Goal: Use online tool/utility

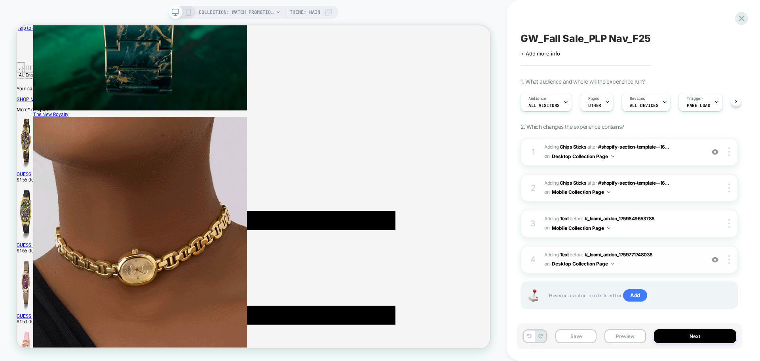
click at [626, 263] on span "#_loomi_addon_1759849921226 Adding Text BEFORE #_loomi_addon_1759771748038 #_lo…" at bounding box center [622, 259] width 156 height 19
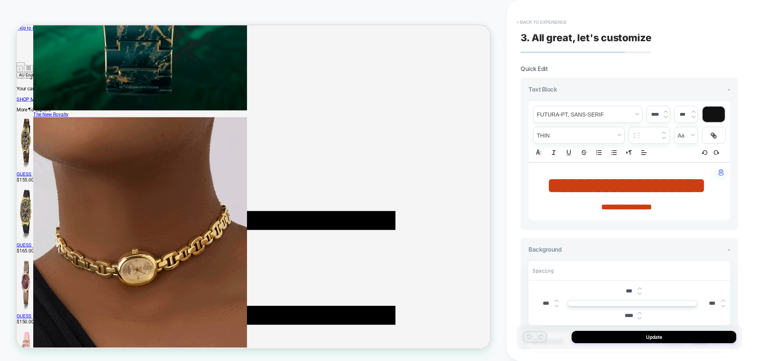
click at [536, 21] on button "< Back to experience" at bounding box center [542, 22] width 58 height 13
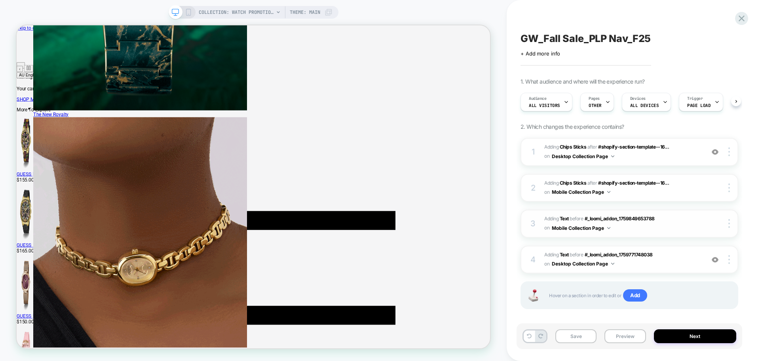
scroll to position [0, 0]
click at [651, 154] on span "#_loomi_addon_1759771748038 Adding Chips Sticks AFTER #shopify-section-template…" at bounding box center [622, 152] width 156 height 19
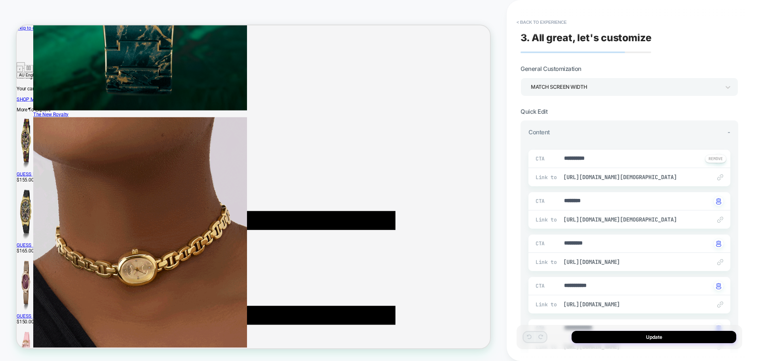
type textarea "*"
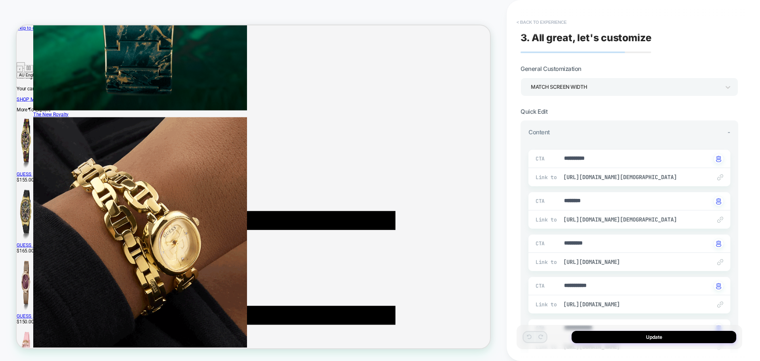
click at [528, 19] on button "< Back to experience" at bounding box center [542, 22] width 58 height 13
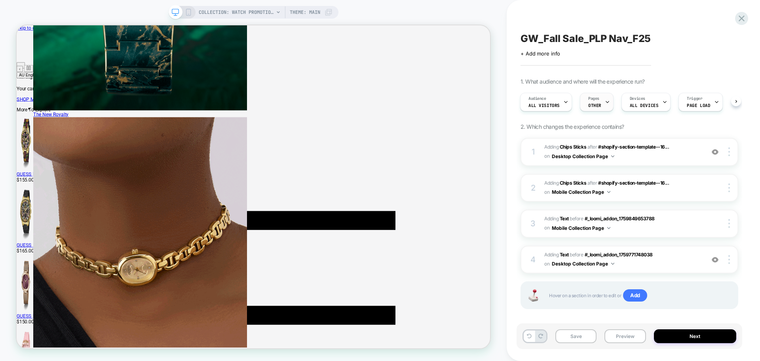
click at [598, 108] on span "OTHER" at bounding box center [594, 106] width 13 height 6
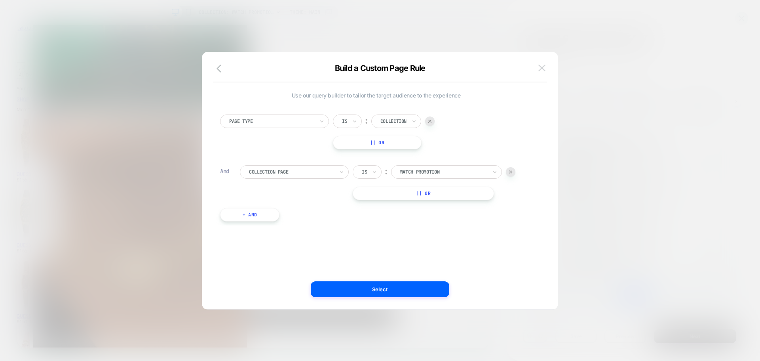
click at [538, 70] on button at bounding box center [542, 68] width 12 height 12
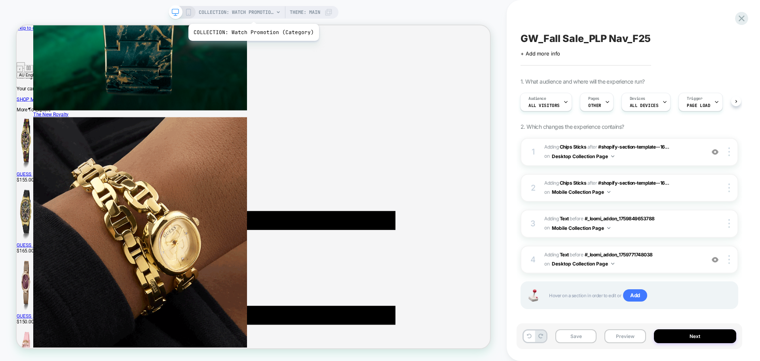
click at [252, 14] on span "COLLECTION: Watch Promotion (Category)" at bounding box center [236, 12] width 75 height 13
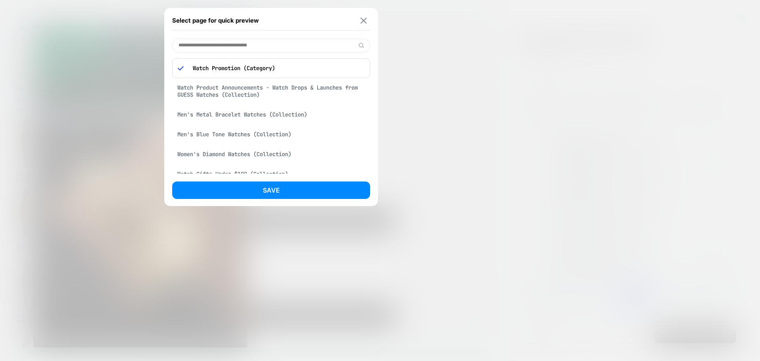
click at [361, 21] on img at bounding box center [364, 20] width 6 height 6
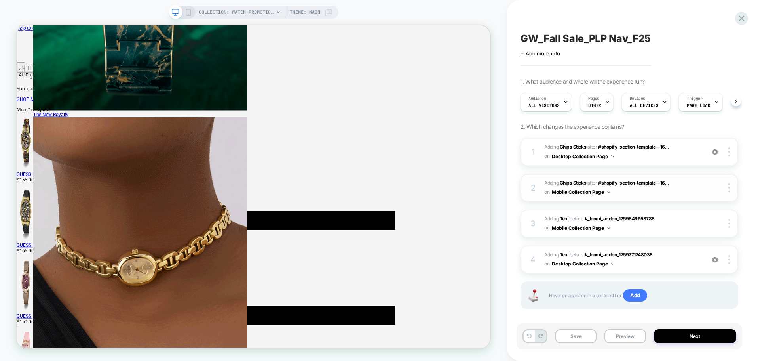
click at [677, 186] on div "GW_Fall Sale_PLP Nav_F25 Click to edit experience details + Add more info 1. Wh…" at bounding box center [633, 180] width 253 height 361
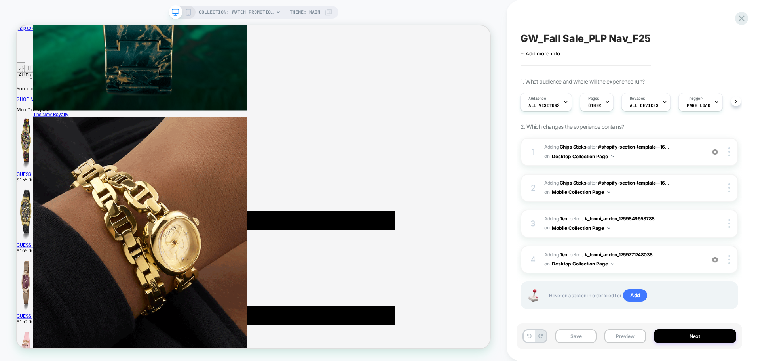
click at [303, 12] on span "Theme: MAIN" at bounding box center [305, 12] width 30 height 13
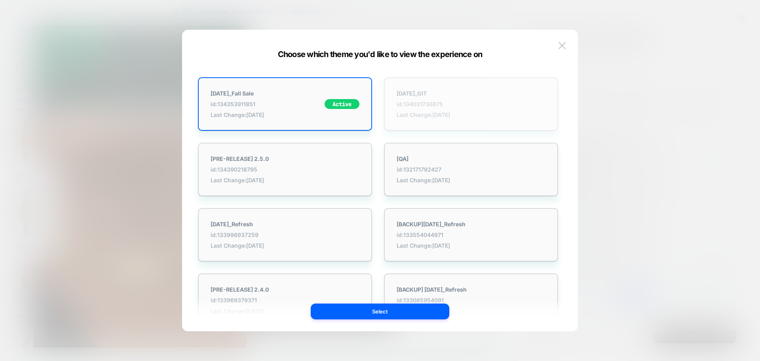
click at [412, 116] on span "Last Change: [DATE]" at bounding box center [423, 114] width 53 height 7
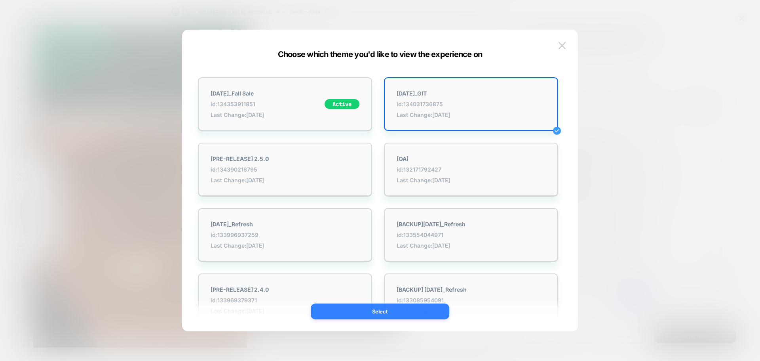
click at [375, 313] on button "Select" at bounding box center [380, 311] width 139 height 16
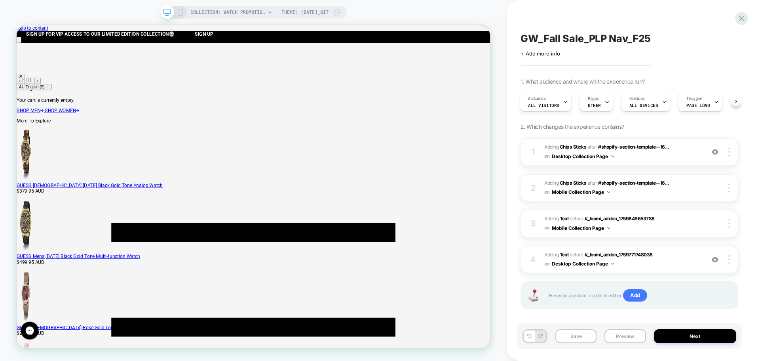
scroll to position [0, 0]
click at [729, 151] on img at bounding box center [730, 151] width 2 height 9
click at [741, 19] on icon at bounding box center [742, 18] width 6 height 6
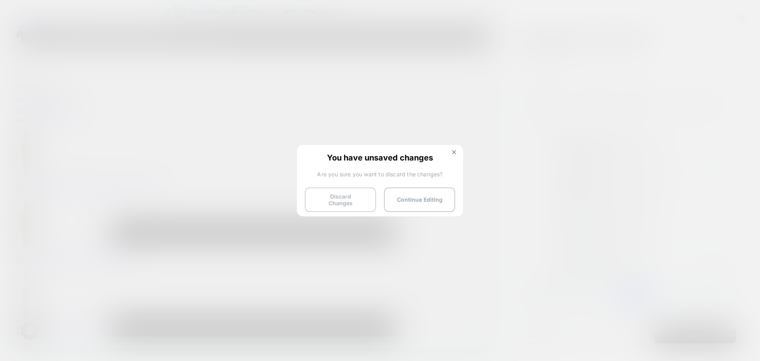
click at [341, 205] on button "Discard Changes" at bounding box center [340, 199] width 71 height 25
